Goal: Information Seeking & Learning: Learn about a topic

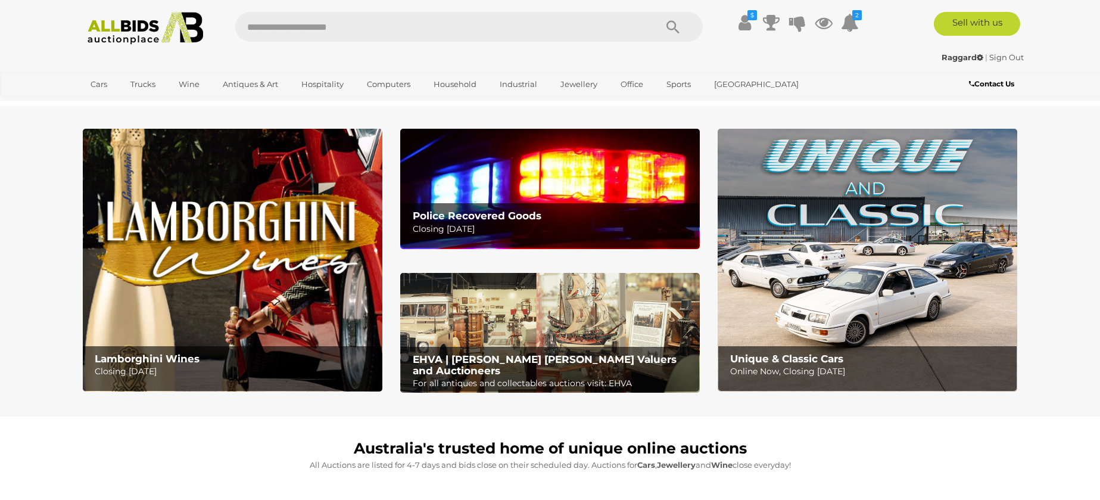
click at [889, 343] on img at bounding box center [868, 260] width 300 height 263
click at [553, 351] on div "EHVA | Evans Hastings Valuers and Auctioneers For all antiques and collectables…" at bounding box center [553, 372] width 292 height 51
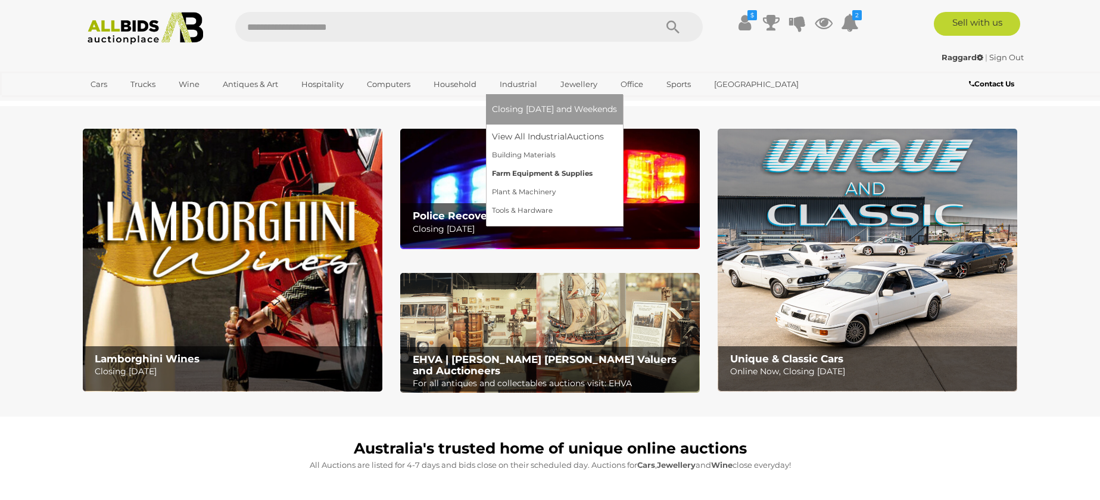
click at [530, 170] on link "Farm Equipment & Supplies" at bounding box center [554, 173] width 125 height 18
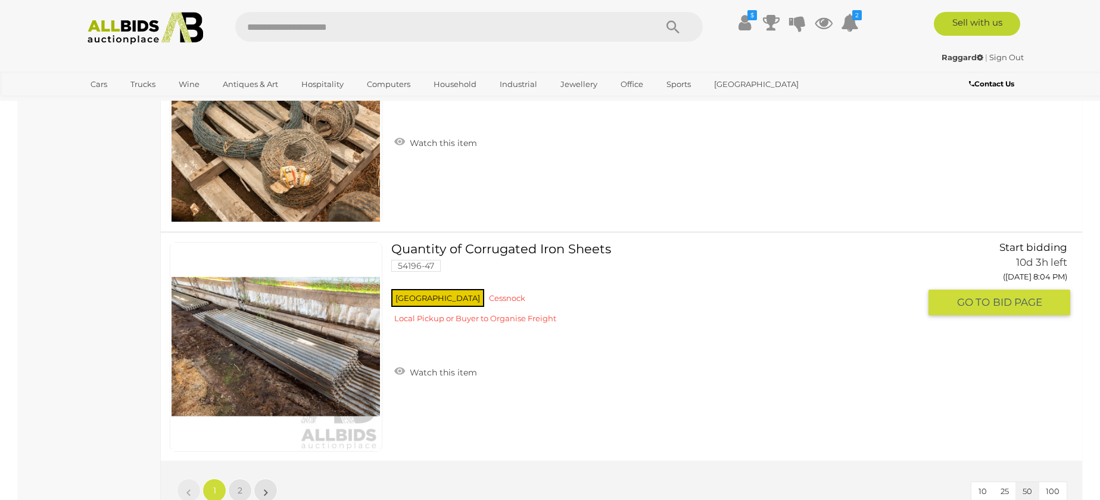
scroll to position [11436, 0]
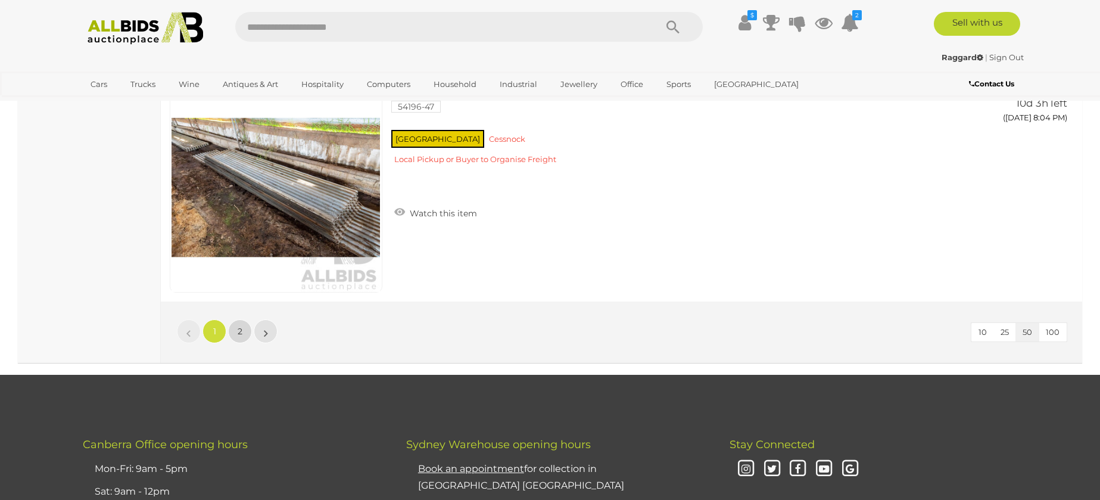
click at [241, 334] on span "2" at bounding box center [240, 331] width 5 height 11
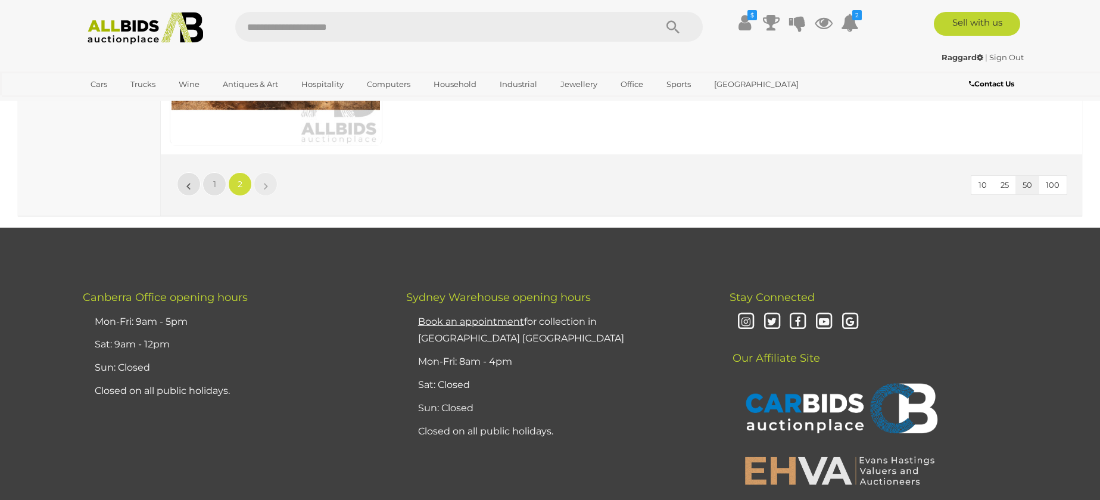
scroll to position [3171, 0]
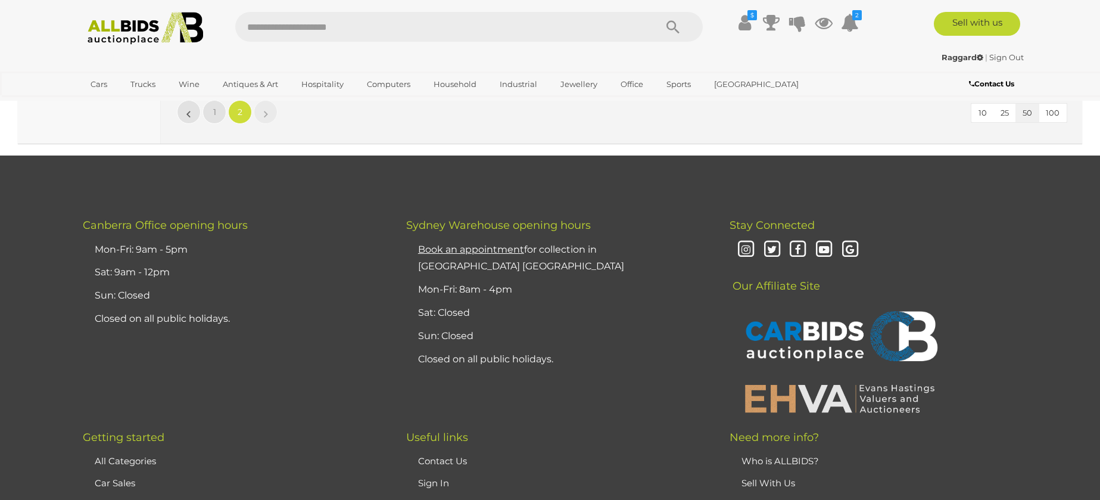
scroll to position [152, 0]
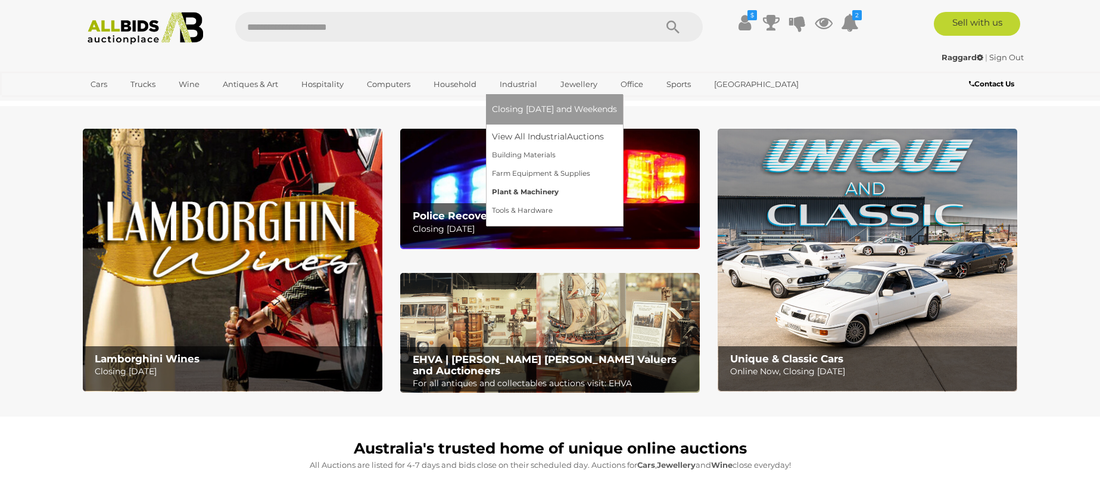
click at [549, 192] on link "Plant & Machinery" at bounding box center [554, 192] width 125 height 18
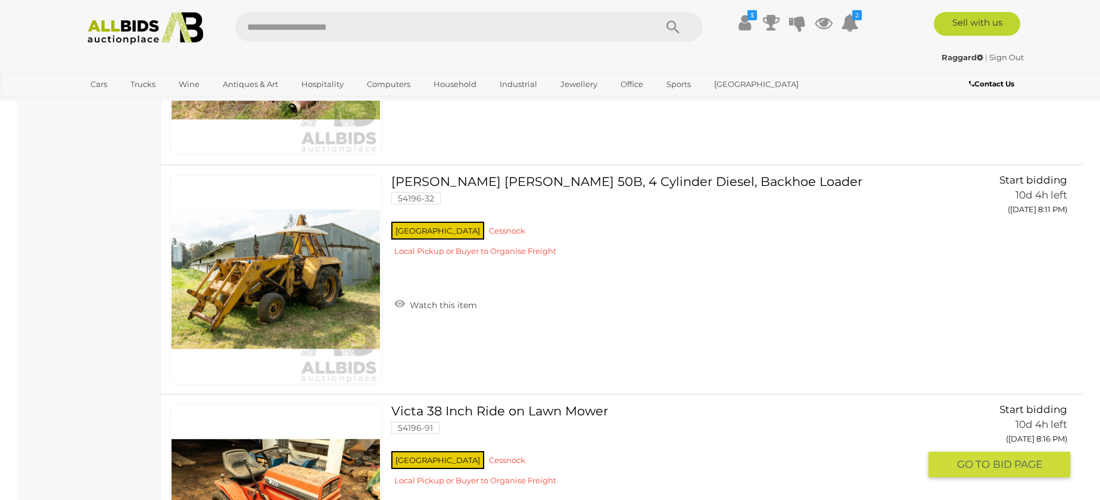
scroll to position [794, 0]
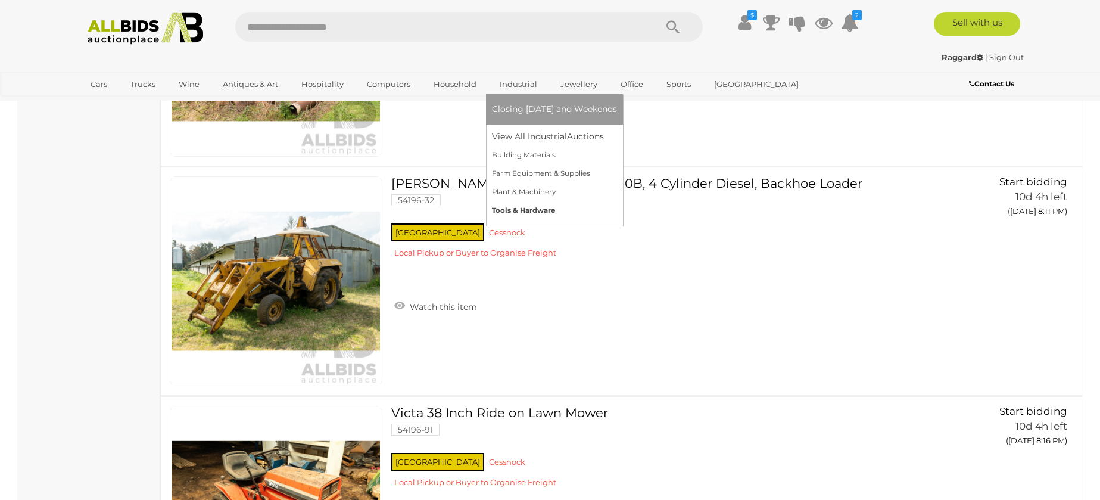
click at [531, 208] on link "Tools & Hardware" at bounding box center [554, 210] width 125 height 18
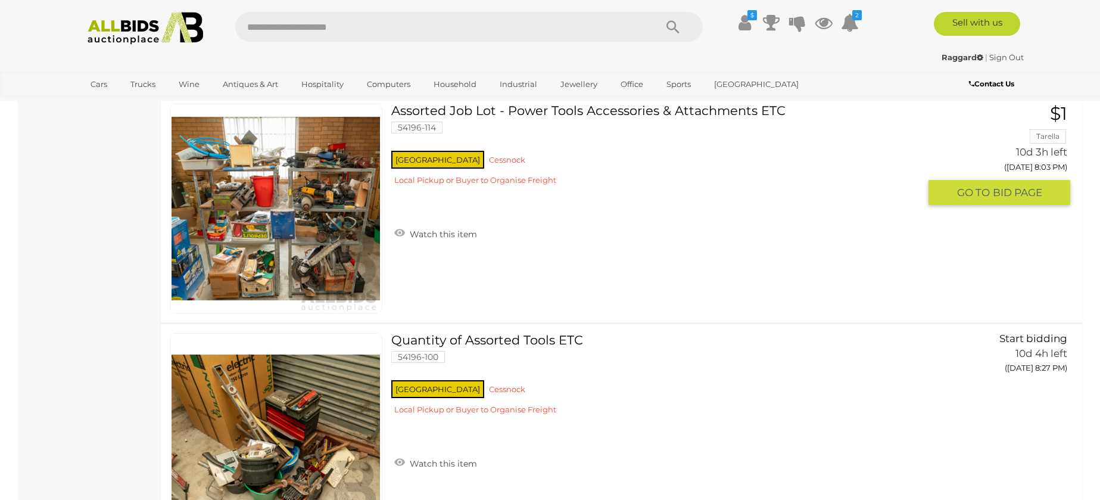
scroll to position [4448, 0]
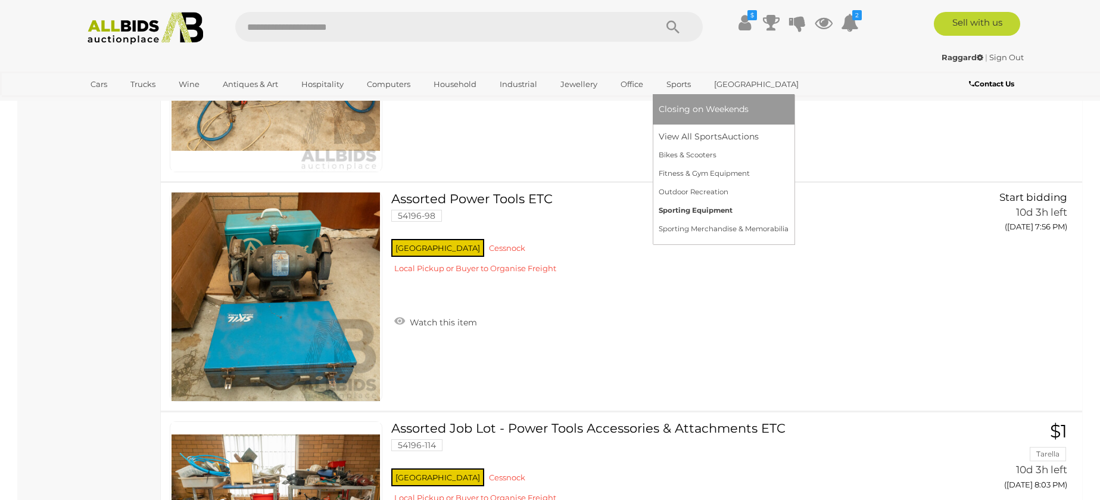
click at [704, 209] on link "Sporting Equipment" at bounding box center [724, 210] width 130 height 18
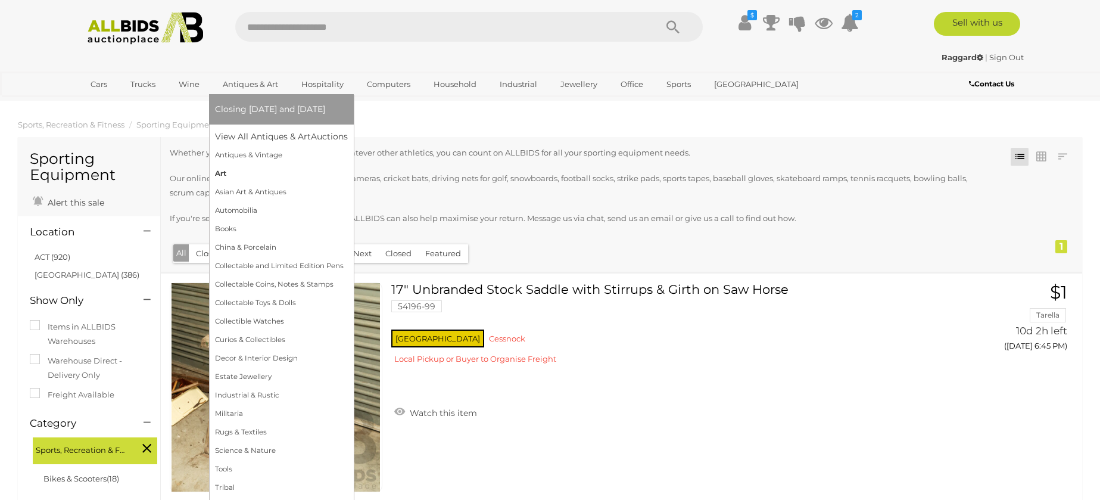
click at [229, 172] on link "Art" at bounding box center [281, 173] width 133 height 18
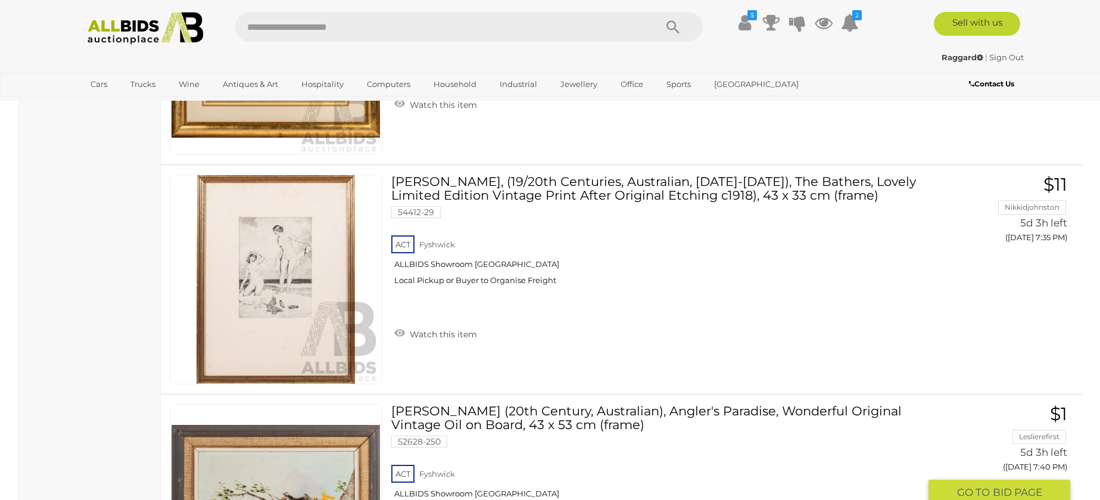
scroll to position [4448, 0]
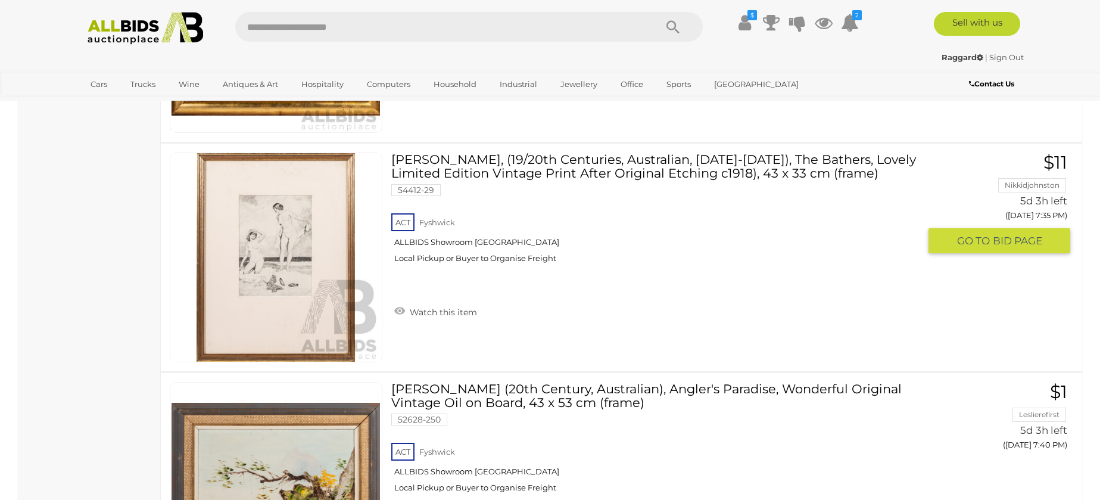
click at [319, 229] on link at bounding box center [276, 257] width 213 height 210
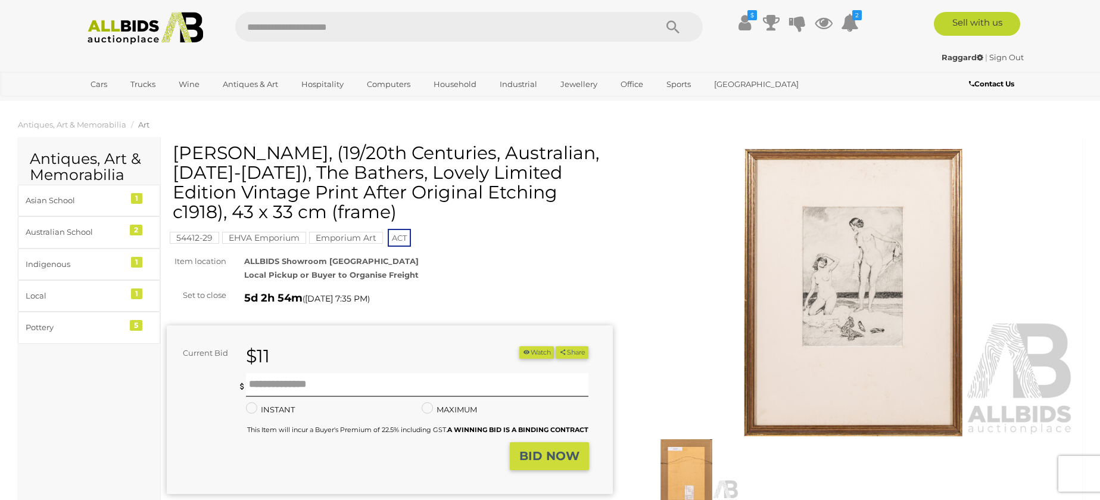
click at [882, 292] on img at bounding box center [854, 292] width 446 height 287
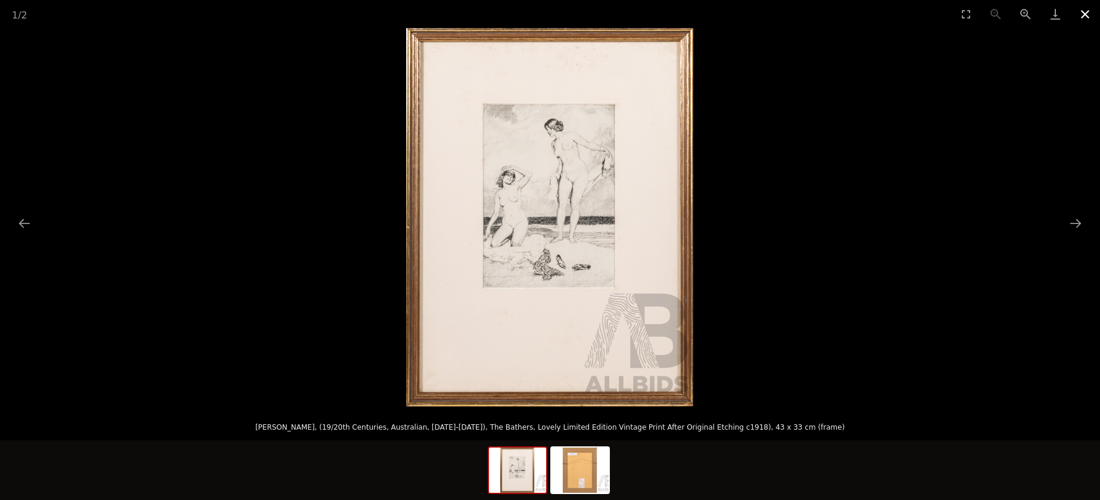
click at [1091, 15] on button "Close gallery" at bounding box center [1085, 14] width 30 height 28
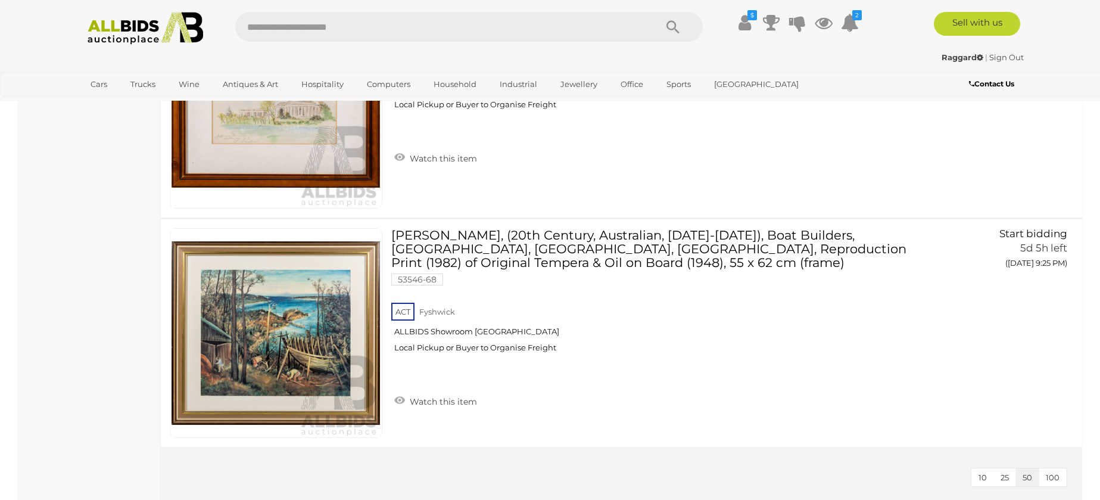
scroll to position [9453, 0]
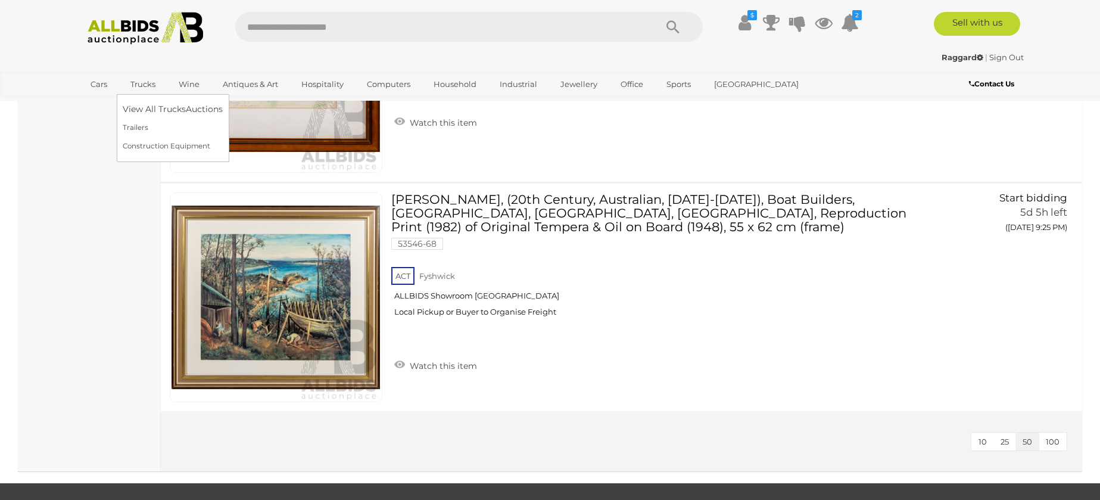
click at [152, 83] on link "Trucks" at bounding box center [143, 84] width 41 height 20
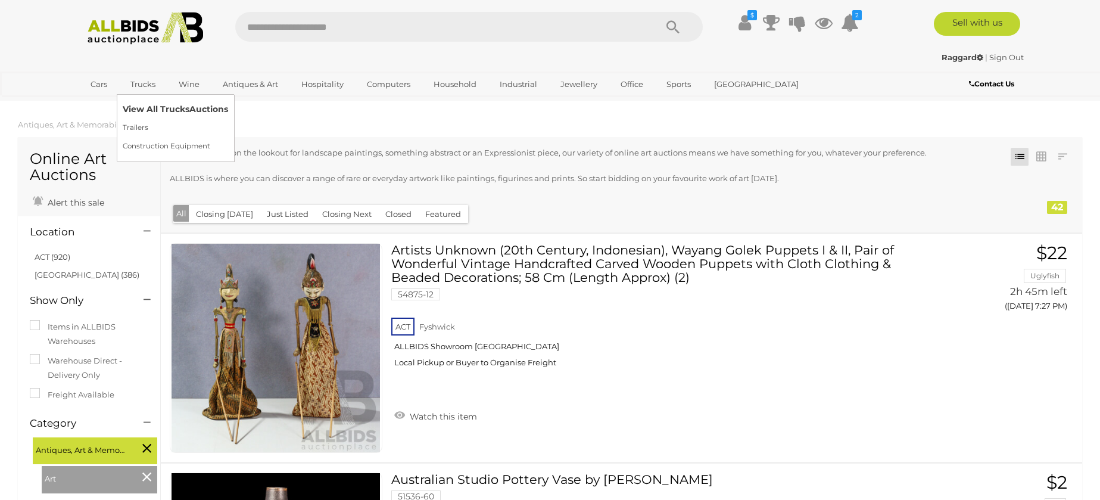
click at [173, 105] on link "View All Trucks Auctions" at bounding box center [175, 109] width 105 height 18
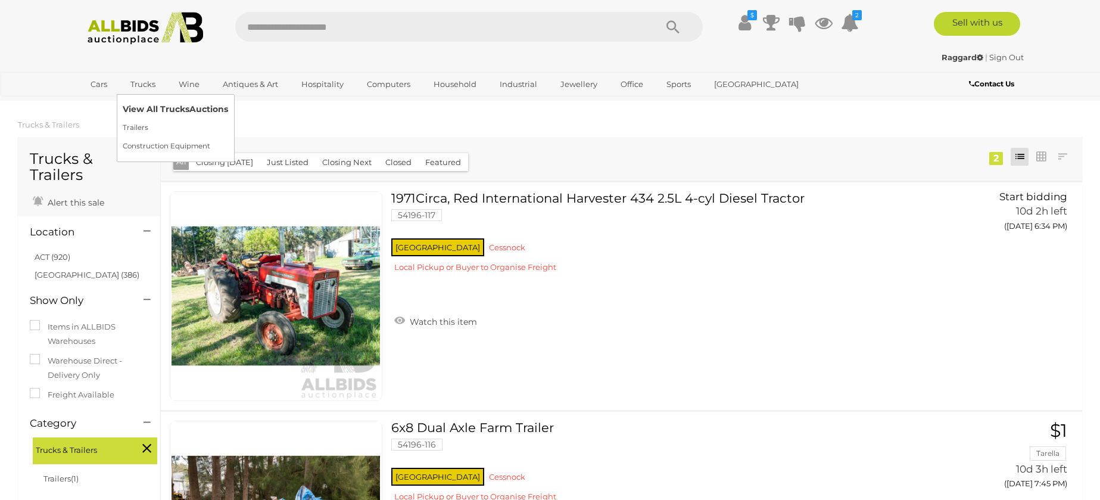
click at [206, 102] on link "View All Trucks Auctions" at bounding box center [175, 109] width 105 height 18
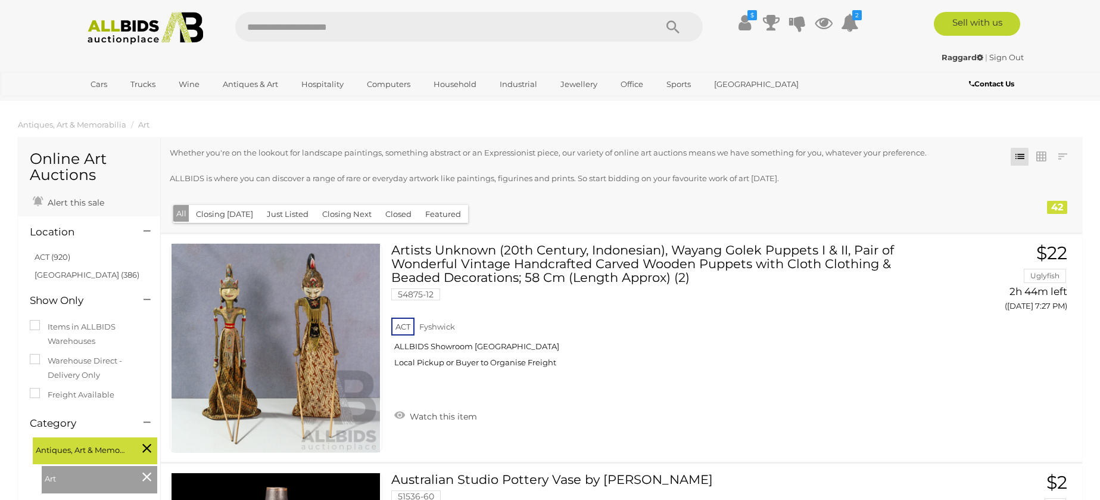
scroll to position [4529, 0]
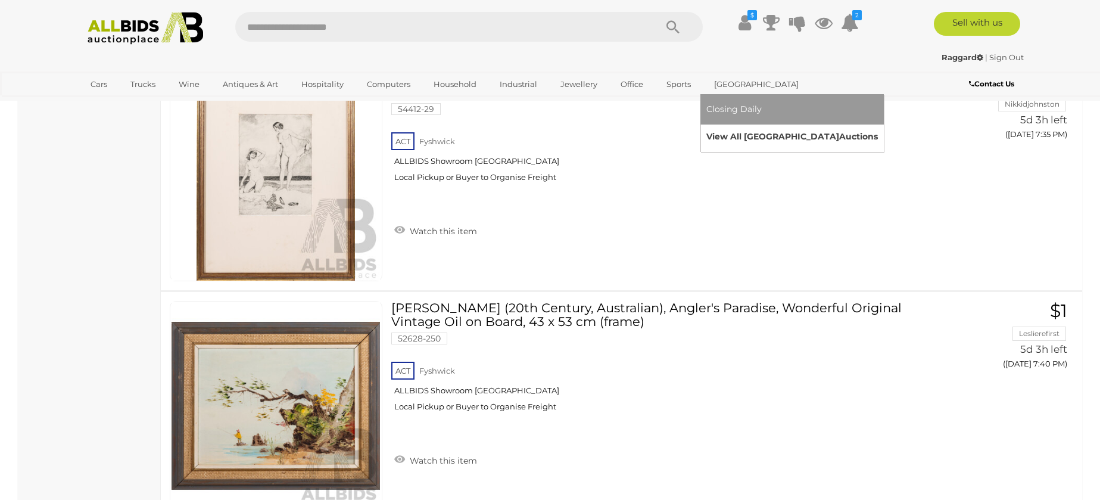
click at [758, 137] on link "View All Sydney Auctions" at bounding box center [792, 136] width 172 height 18
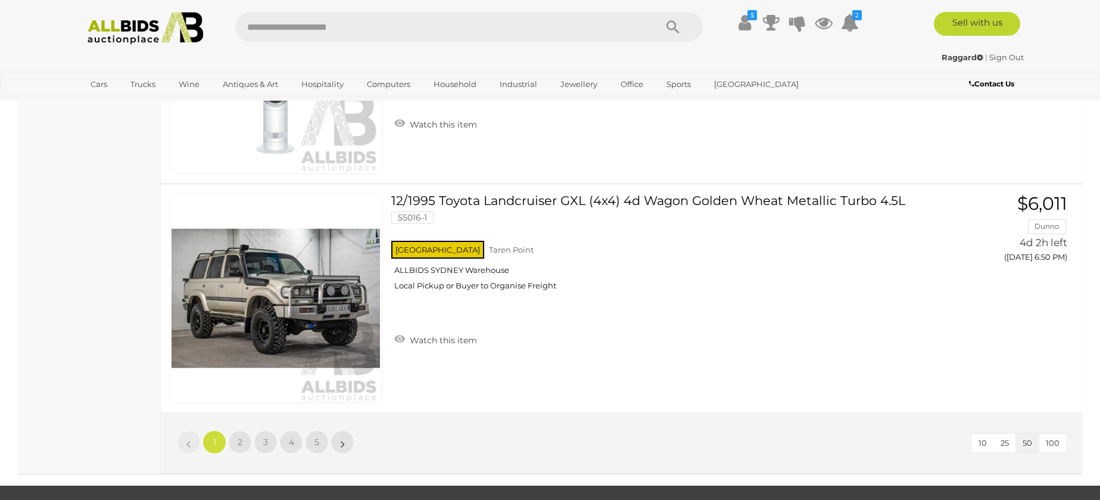
scroll to position [11277, 0]
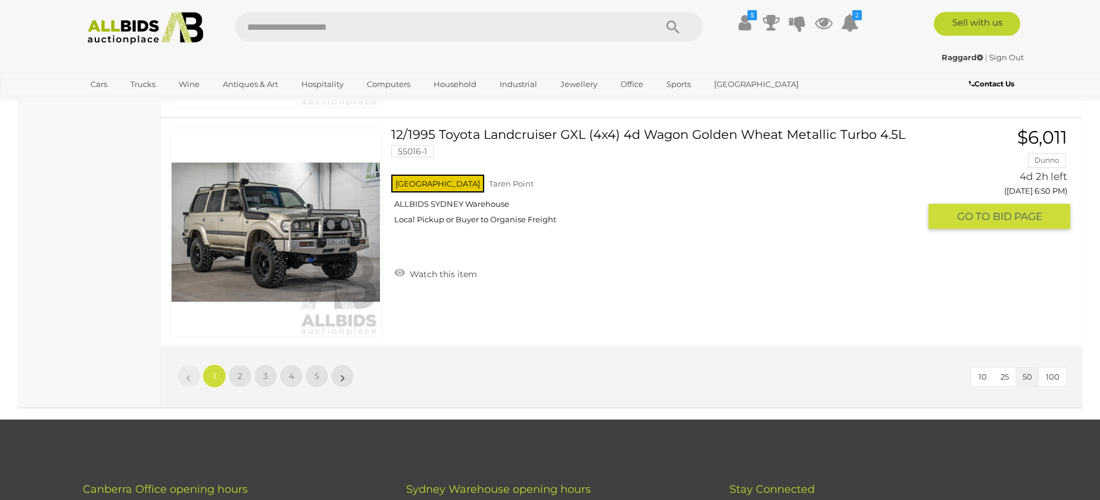
click at [515, 139] on link "12/1995 Toyota Landcruiser GXL (4x4) 4d Wagon Golden Wheat Metallic Turbo 4.5L …" at bounding box center [659, 180] width 519 height 106
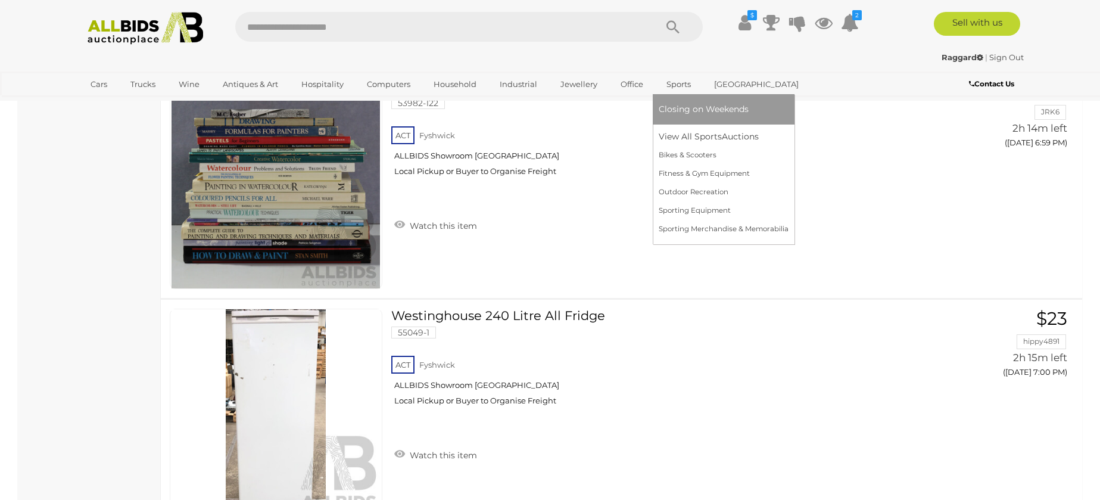
scroll to position [9371, 0]
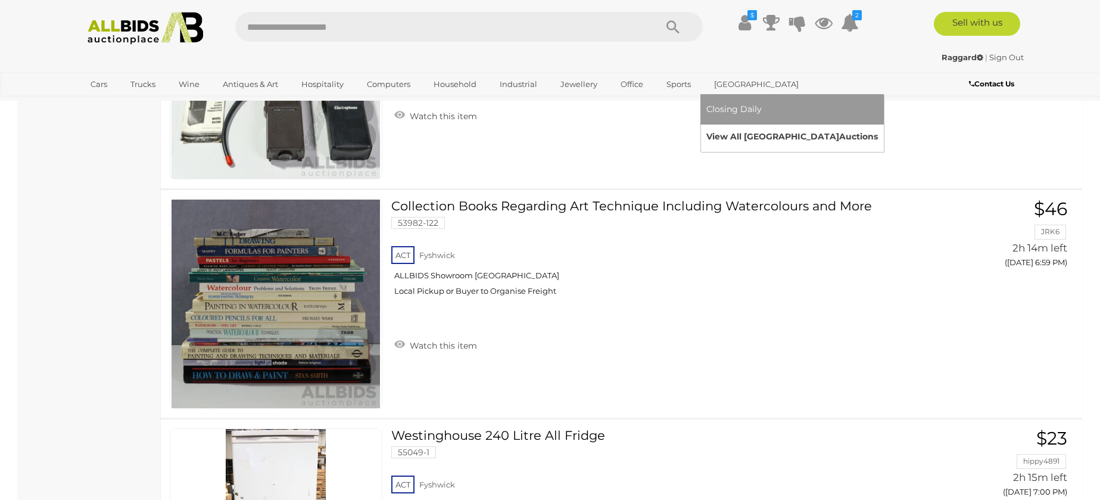
click at [755, 133] on link "View All Sydney Auctions" at bounding box center [792, 136] width 172 height 18
click at [755, 135] on link "View All Sydney Auctions" at bounding box center [792, 136] width 172 height 18
click at [745, 135] on link "View All Sydney Auctions" at bounding box center [792, 136] width 172 height 18
click at [712, 133] on link "View All Sydney Auctions" at bounding box center [792, 136] width 172 height 18
click at [839, 139] on span "Auctions" at bounding box center [858, 136] width 39 height 11
